Goal: Task Accomplishment & Management: Complete application form

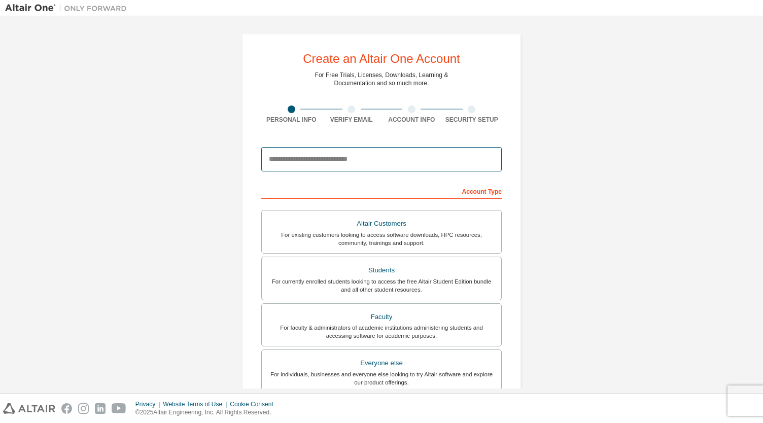
click at [352, 161] on input "email" at bounding box center [381, 159] width 240 height 24
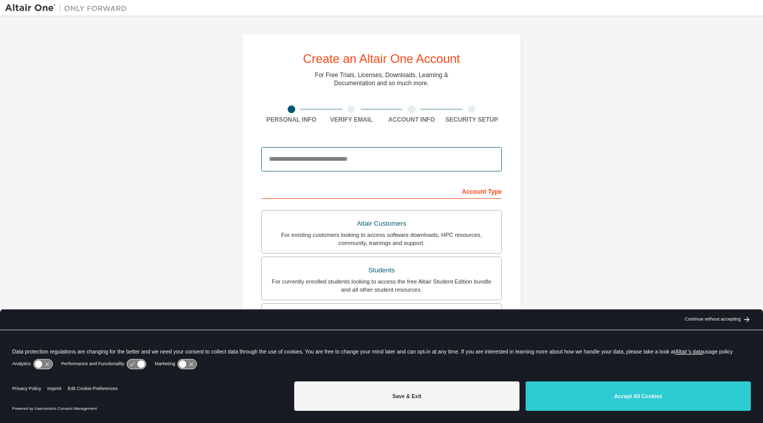
click at [352, 161] on input "email" at bounding box center [381, 159] width 240 height 24
type input "**********"
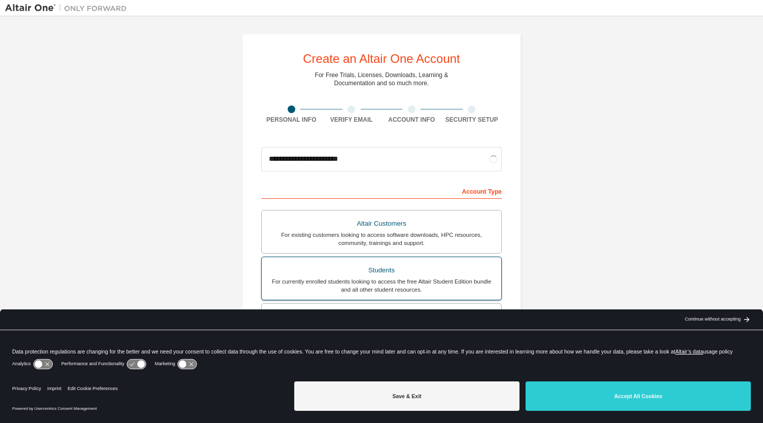
click at [381, 287] on div "For currently enrolled students looking to access the free Altair Student Editi…" at bounding box center [381, 285] width 227 height 16
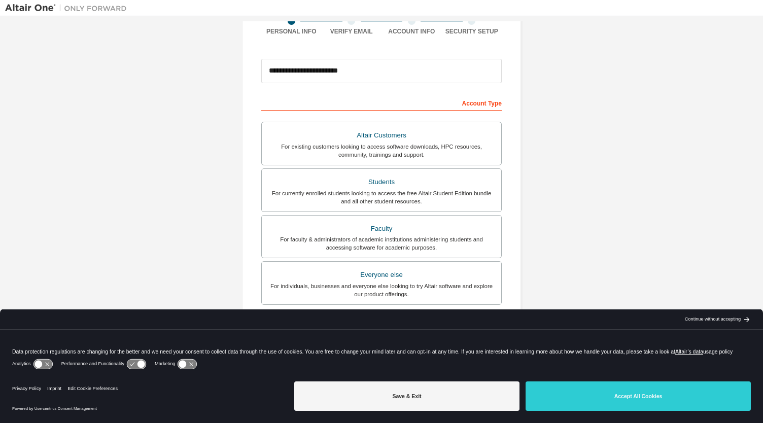
scroll to position [90, 0]
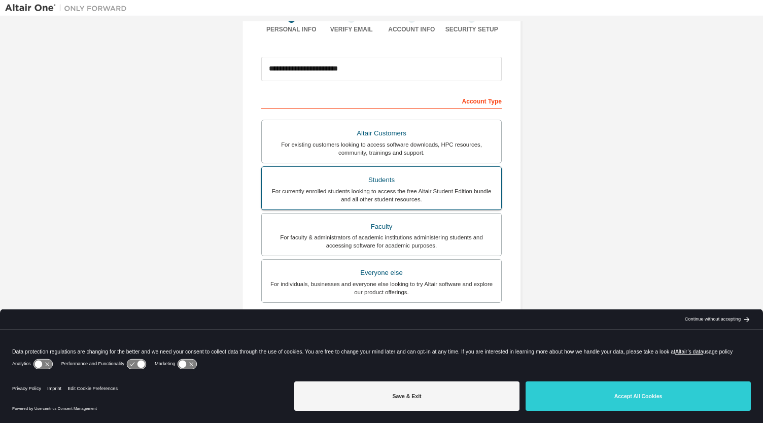
click at [420, 193] on div "For currently enrolled students looking to access the free Altair Student Editi…" at bounding box center [381, 195] width 227 height 16
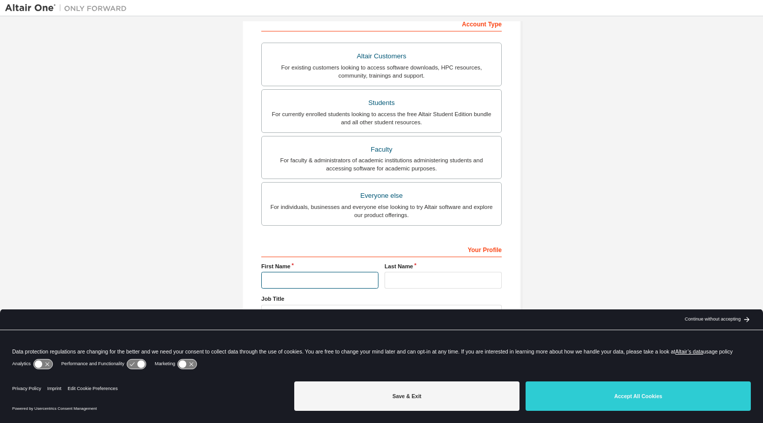
click at [319, 275] on input "text" at bounding box center [319, 280] width 117 height 17
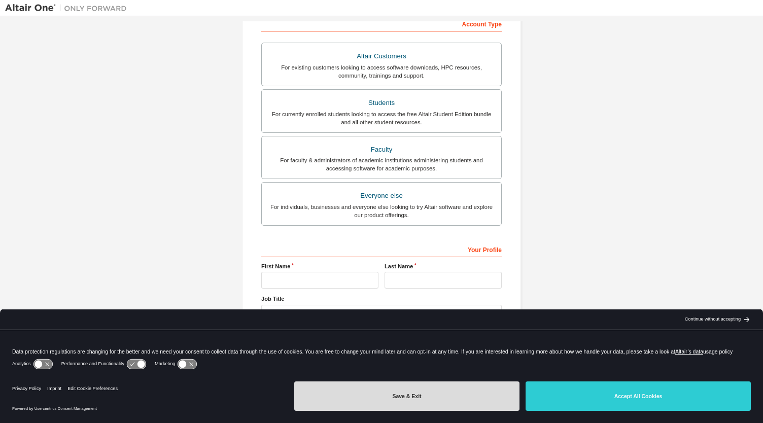
click at [414, 405] on button "Save & Exit" at bounding box center [406, 395] width 225 height 29
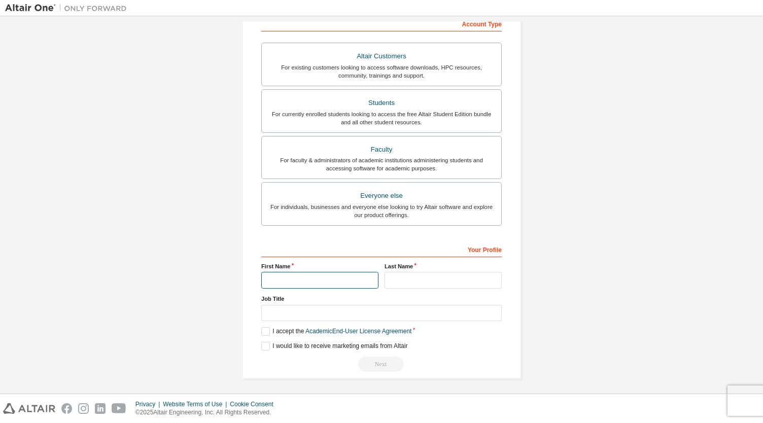
click at [308, 279] on input "text" at bounding box center [319, 280] width 117 height 17
type input "**********"
click at [400, 283] on input "text" at bounding box center [442, 280] width 117 height 17
type input "***"
click at [374, 314] on input "text" at bounding box center [381, 313] width 240 height 17
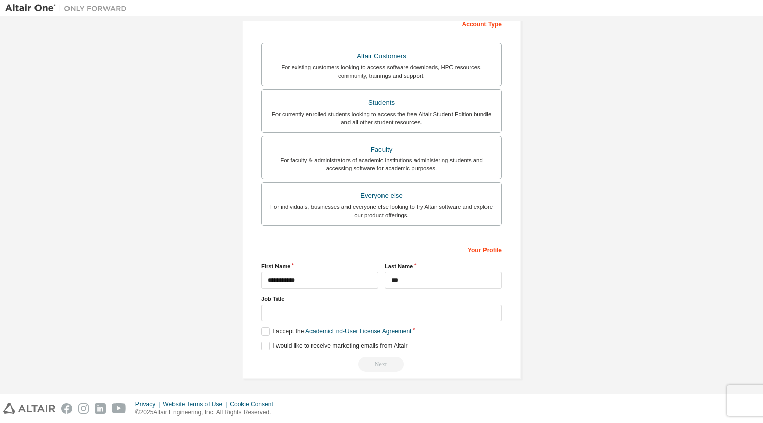
click at [444, 362] on div "Next" at bounding box center [381, 364] width 240 height 15
click at [397, 319] on div "**********" at bounding box center [381, 306] width 240 height 131
click at [387, 309] on input "text" at bounding box center [381, 313] width 240 height 17
type input "*******"
click at [269, 328] on label "I accept the Academic End-User License Agreement" at bounding box center [336, 331] width 150 height 9
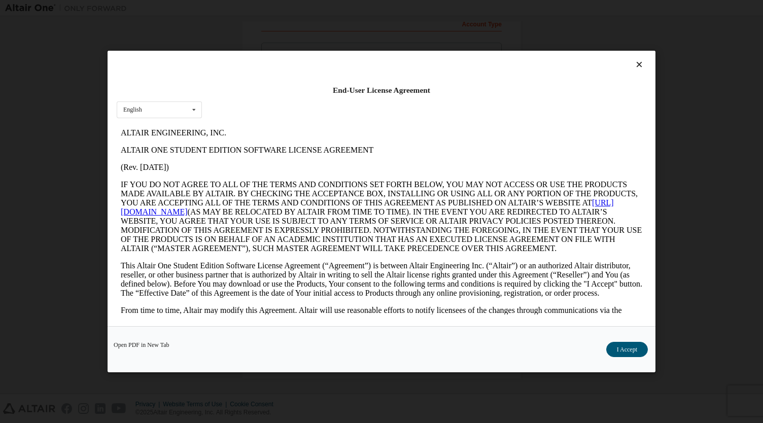
scroll to position [0, 0]
click at [623, 354] on button "I Accept" at bounding box center [627, 349] width 42 height 15
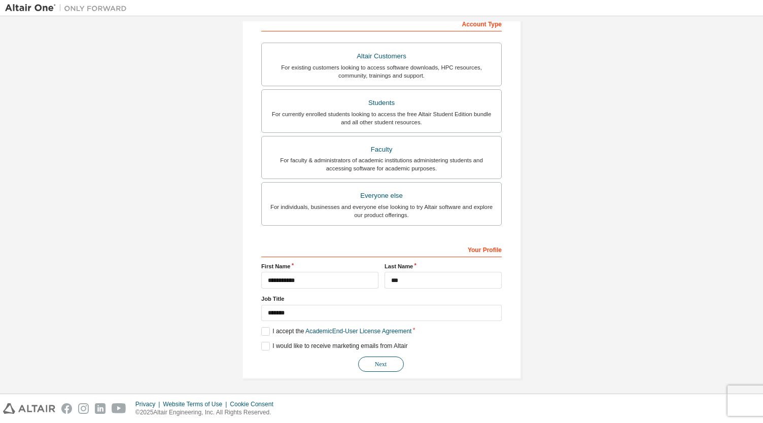
click at [383, 358] on button "Next" at bounding box center [381, 364] width 46 height 15
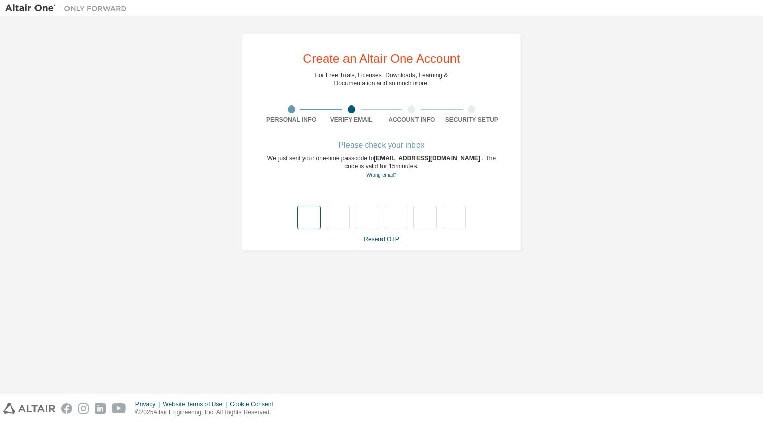
click at [312, 219] on input "text" at bounding box center [308, 217] width 23 height 23
type input "*"
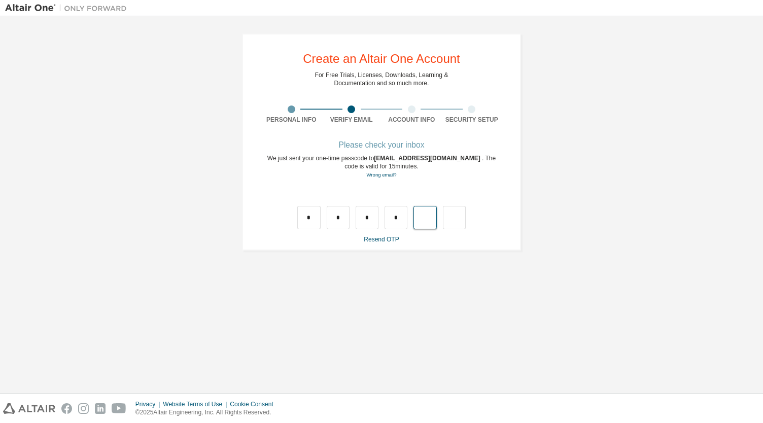
type input "*"
click at [305, 219] on input "text" at bounding box center [308, 217] width 23 height 23
type input "*"
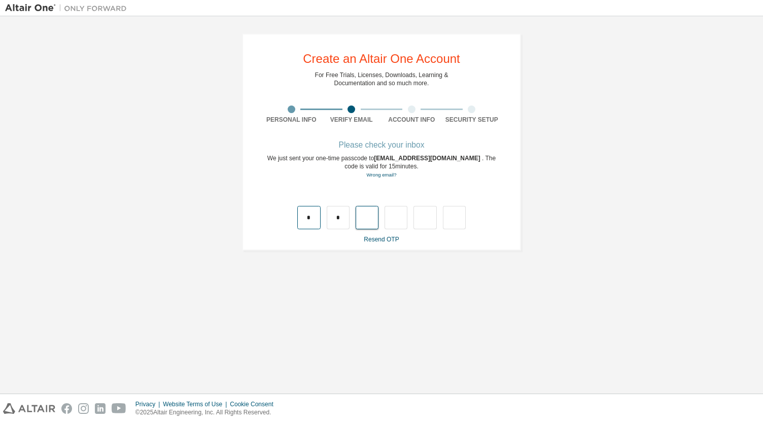
type input "*"
